Goal: Navigation & Orientation: Find specific page/section

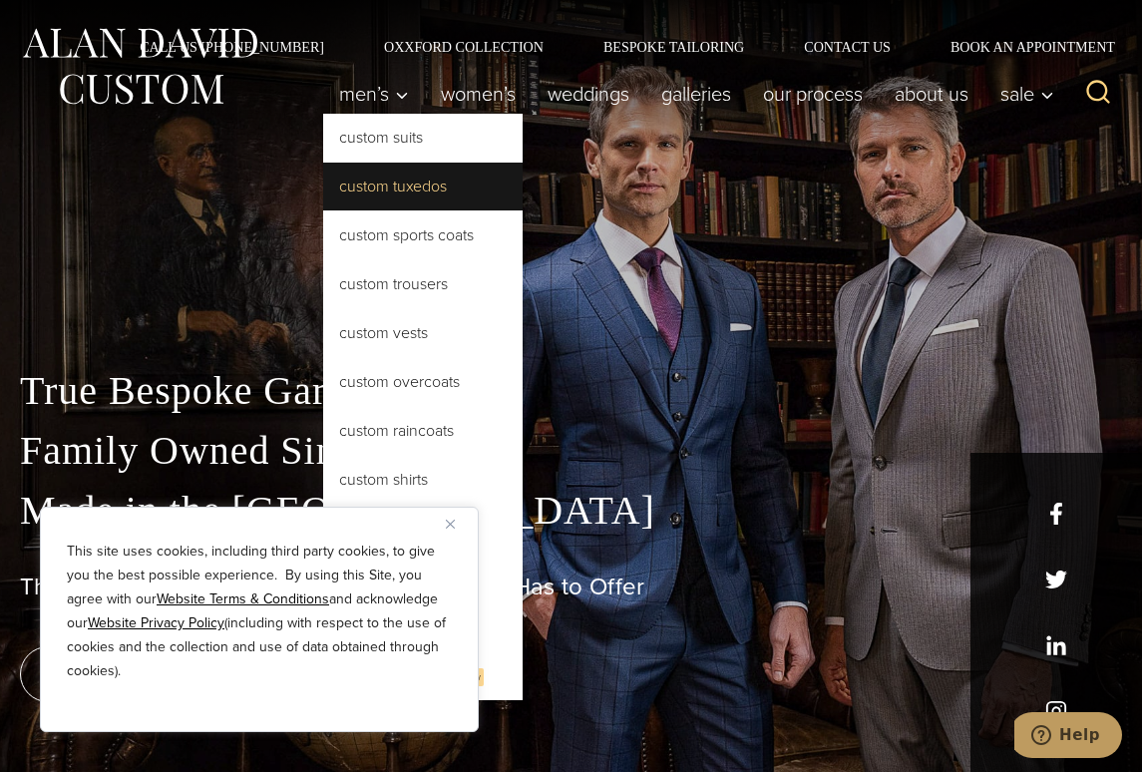
click at [380, 184] on link "Custom Tuxedos" at bounding box center [422, 187] width 199 height 48
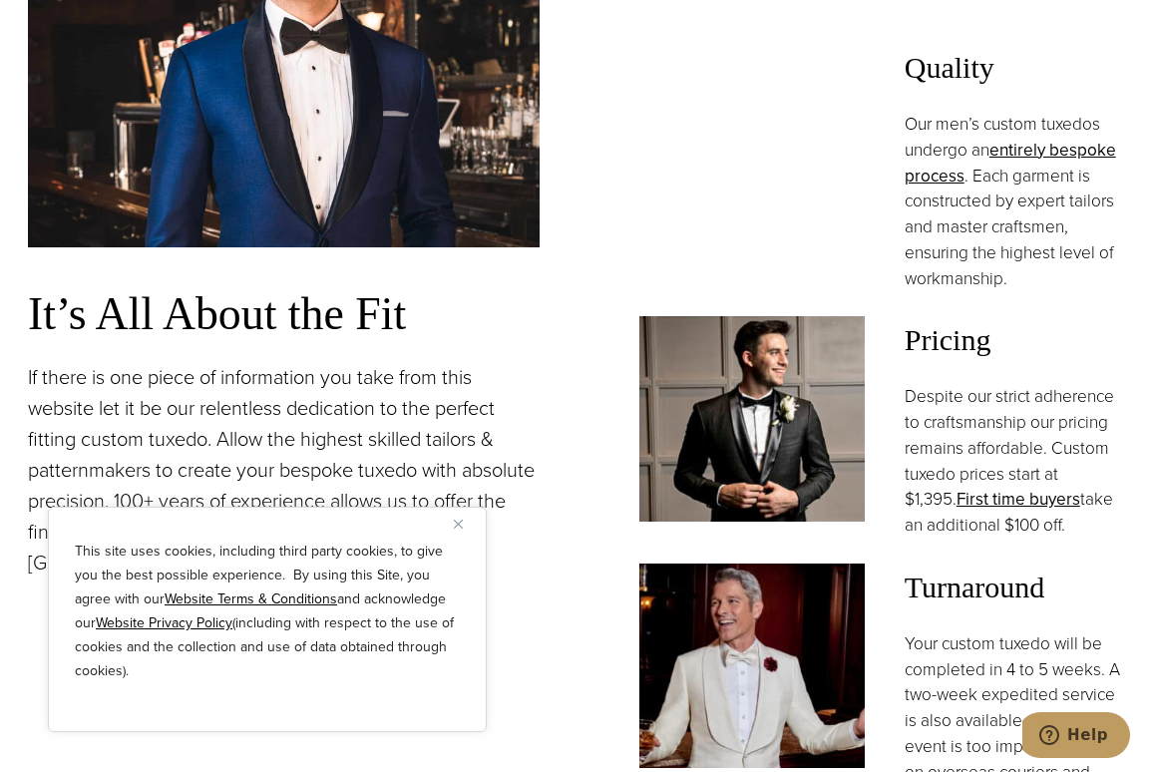
scroll to position [1197, 0]
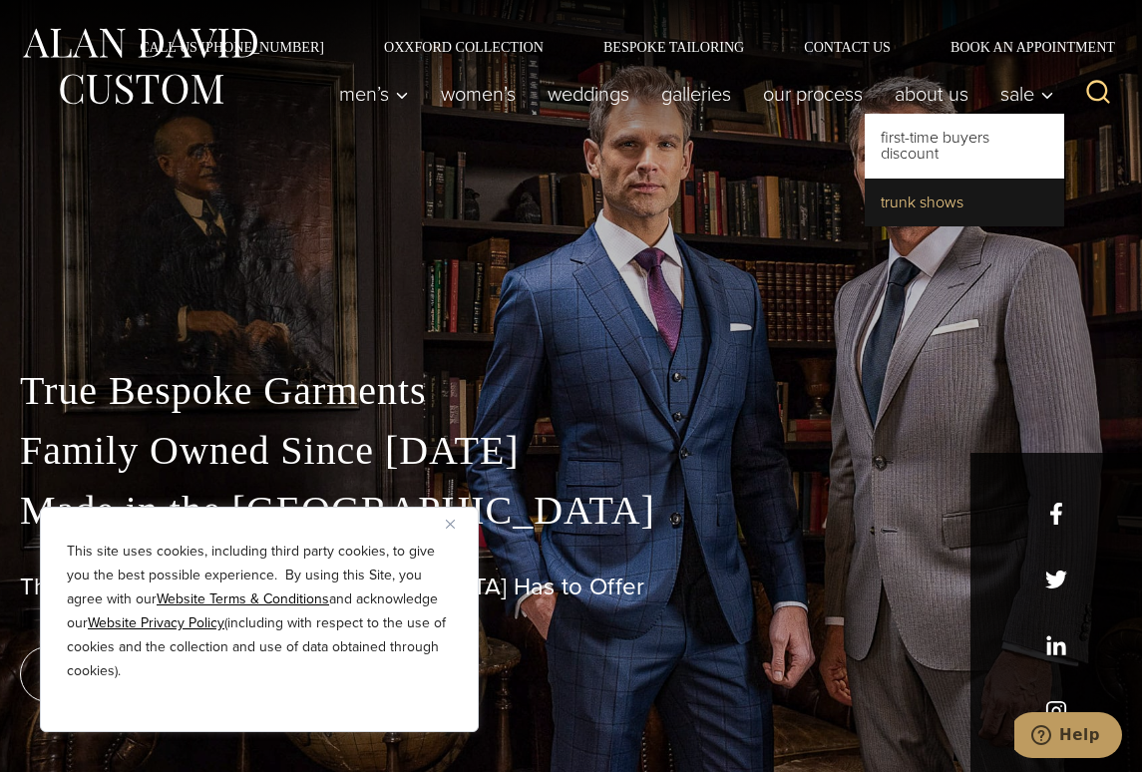
click at [940, 205] on link "Trunk Shows" at bounding box center [964, 203] width 199 height 48
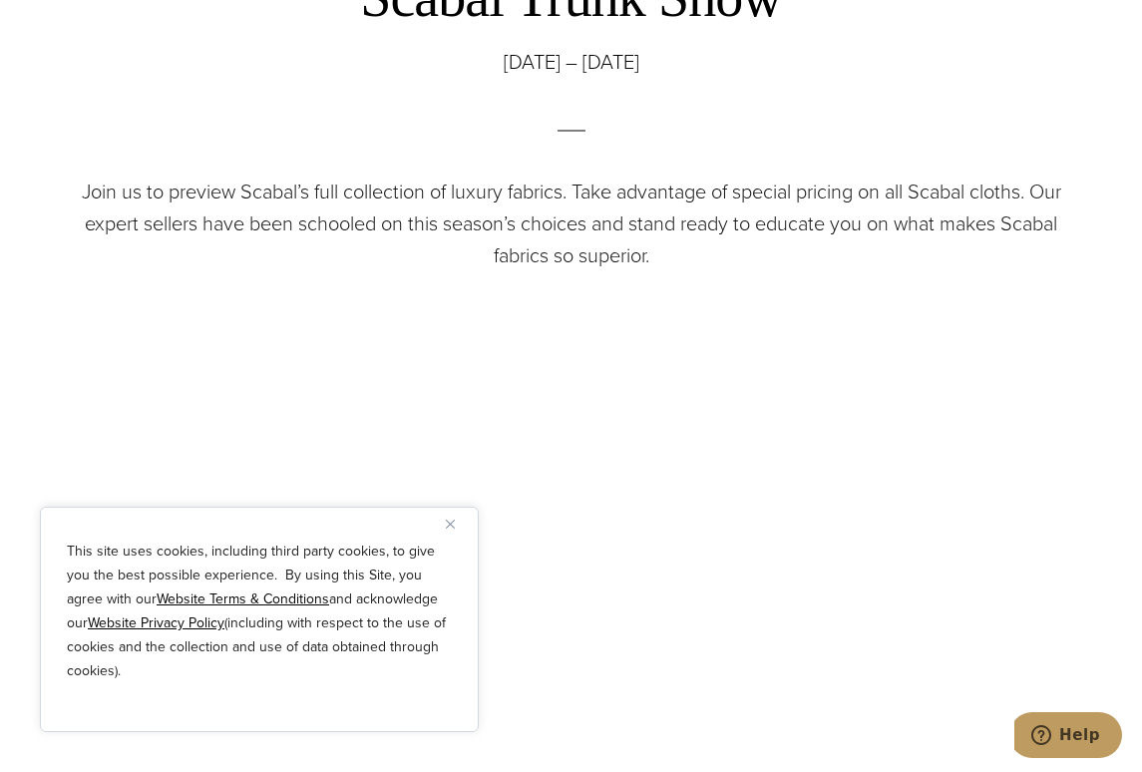
scroll to position [898, 0]
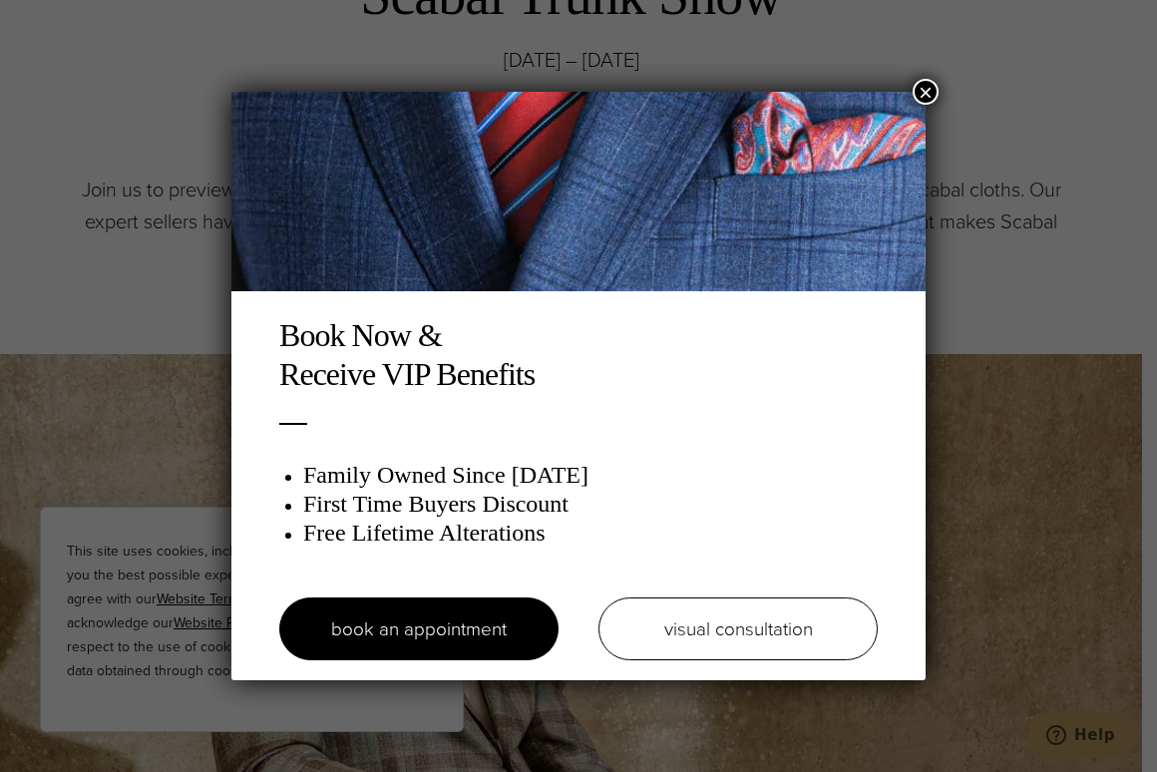
click at [913, 90] on button "×" at bounding box center [926, 92] width 26 height 26
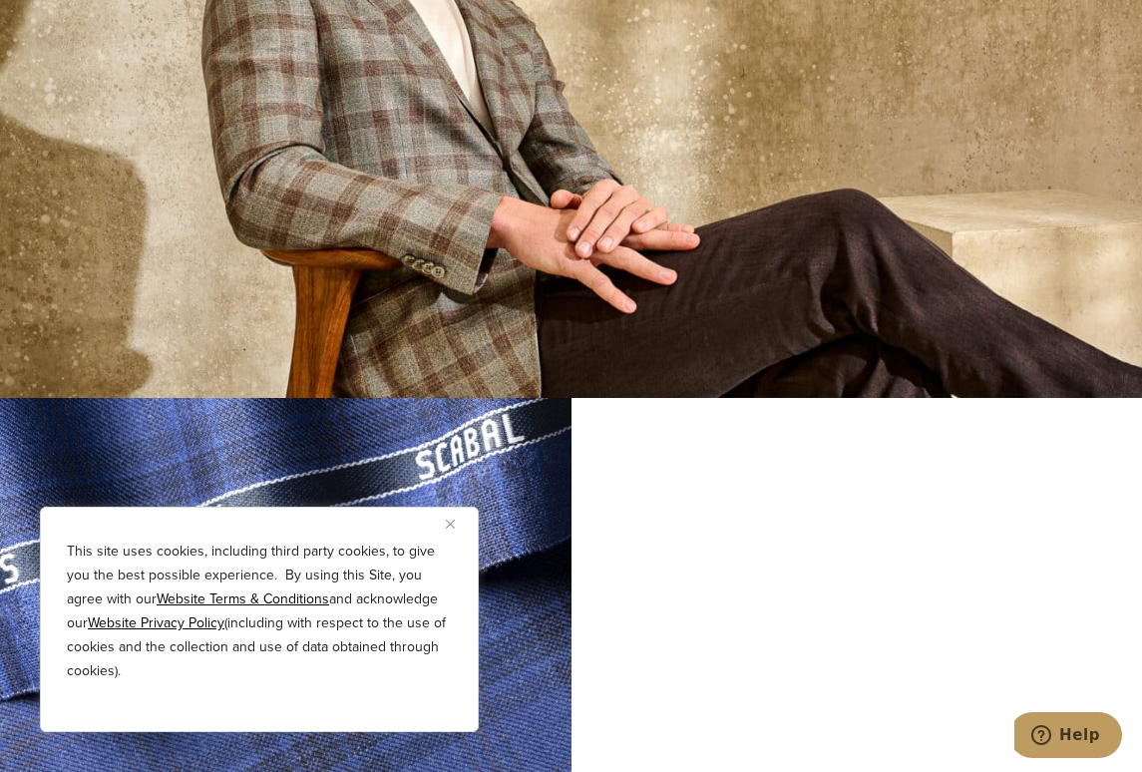
scroll to position [0, 0]
